Goal: Task Accomplishment & Management: Complete application form

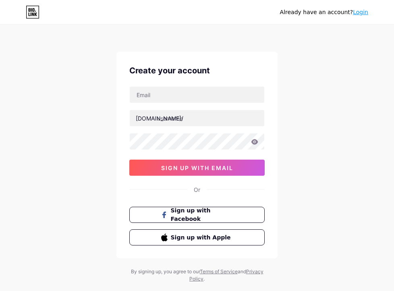
click at [199, 103] on div "[DOMAIN_NAME]/ sign up with email" at bounding box center [196, 130] width 135 height 89
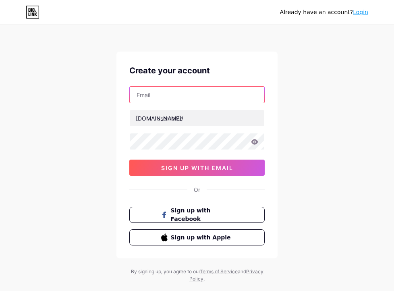
click at [198, 95] on input "text" at bounding box center [197, 95] width 134 height 16
type input "[EMAIL_ADDRESS][DOMAIN_NAME]"
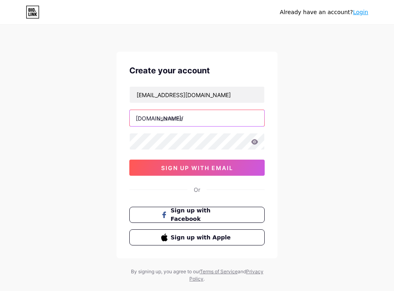
click at [184, 122] on input "text" at bounding box center [197, 118] width 134 height 16
type input "meteorbet88"
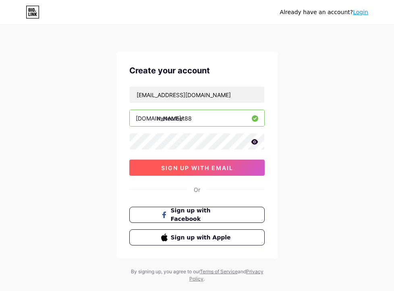
click at [223, 169] on span "sign up with email" at bounding box center [197, 167] width 72 height 7
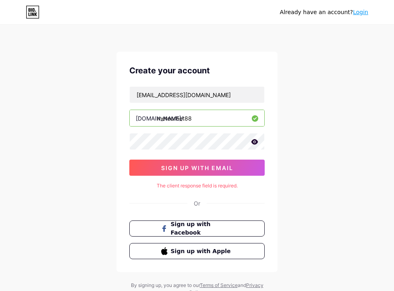
click at [253, 142] on icon at bounding box center [254, 141] width 7 height 5
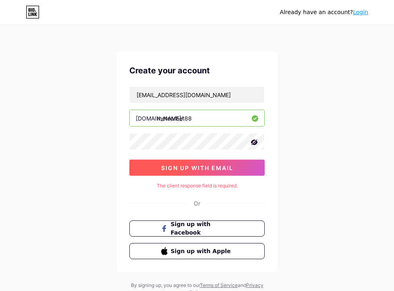
click at [217, 171] on span "sign up with email" at bounding box center [197, 167] width 72 height 7
